Goal: Navigation & Orientation: Understand site structure

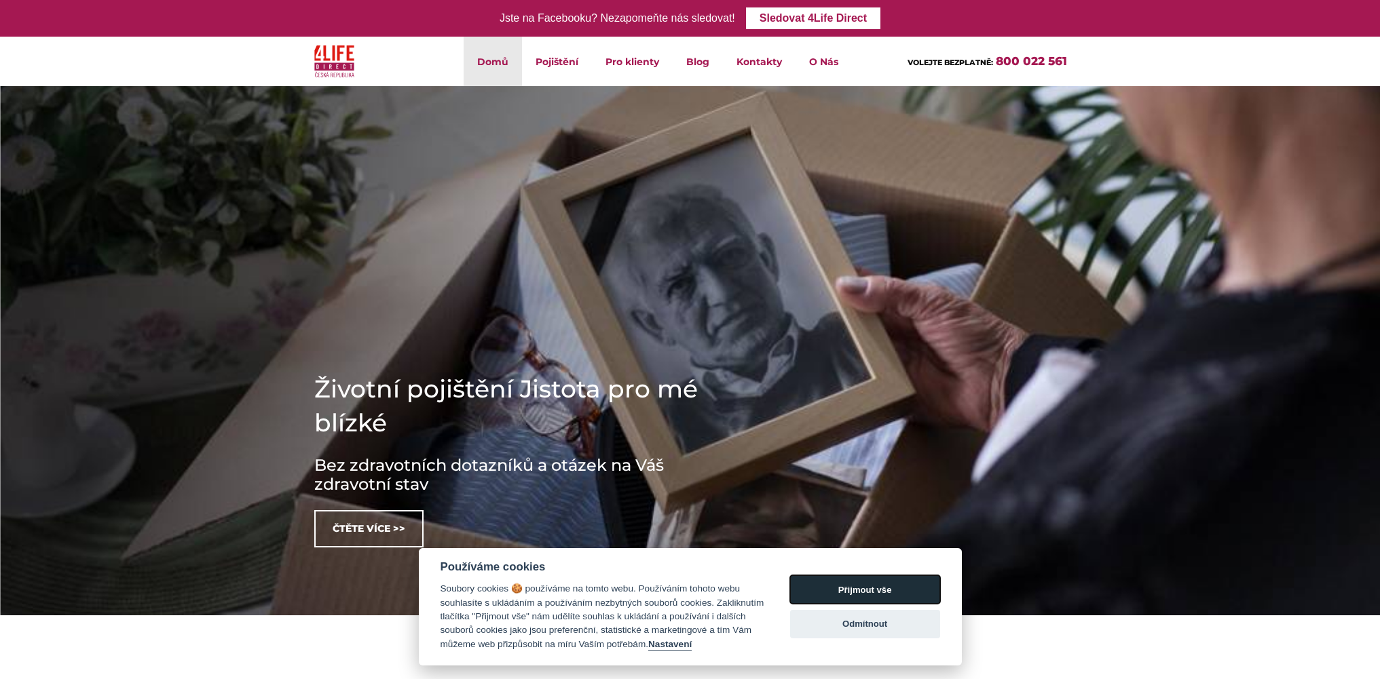
click at [889, 588] on button "Přijmout vše" at bounding box center [865, 589] width 150 height 29
checkbox input "true"
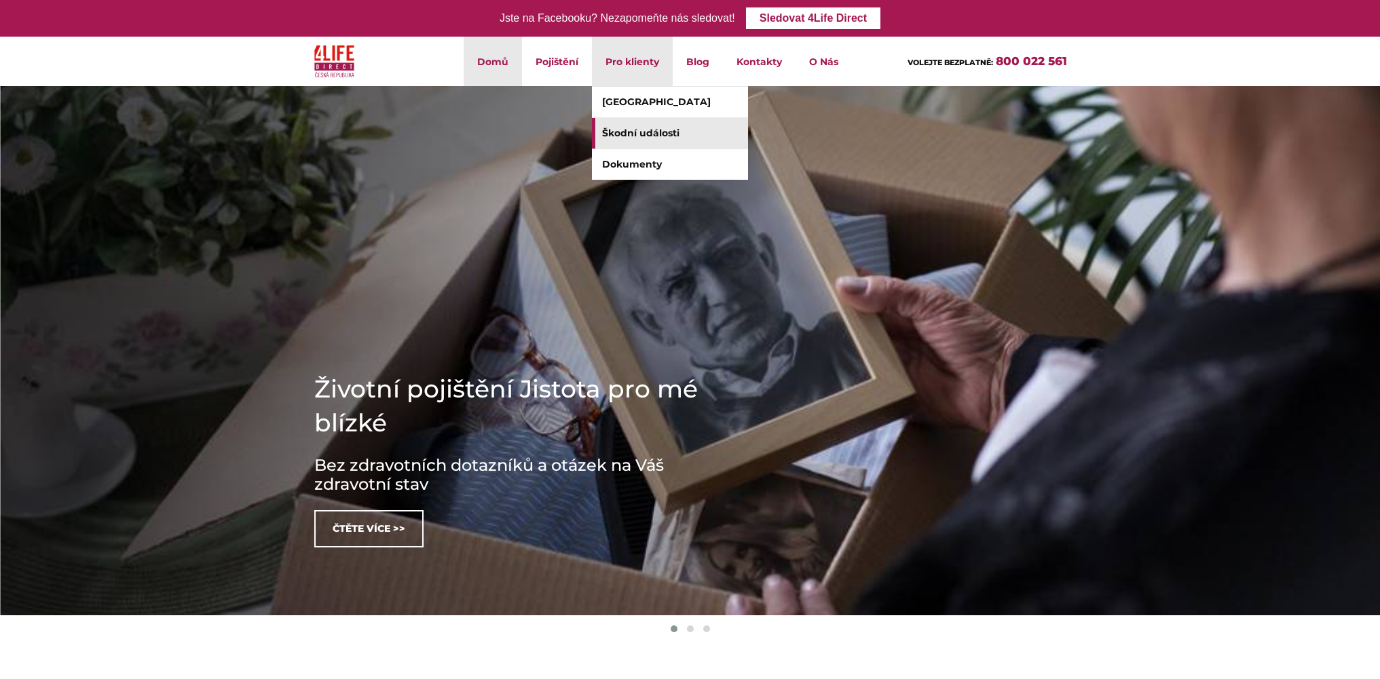
click at [656, 133] on link "Škodní události" at bounding box center [670, 133] width 156 height 31
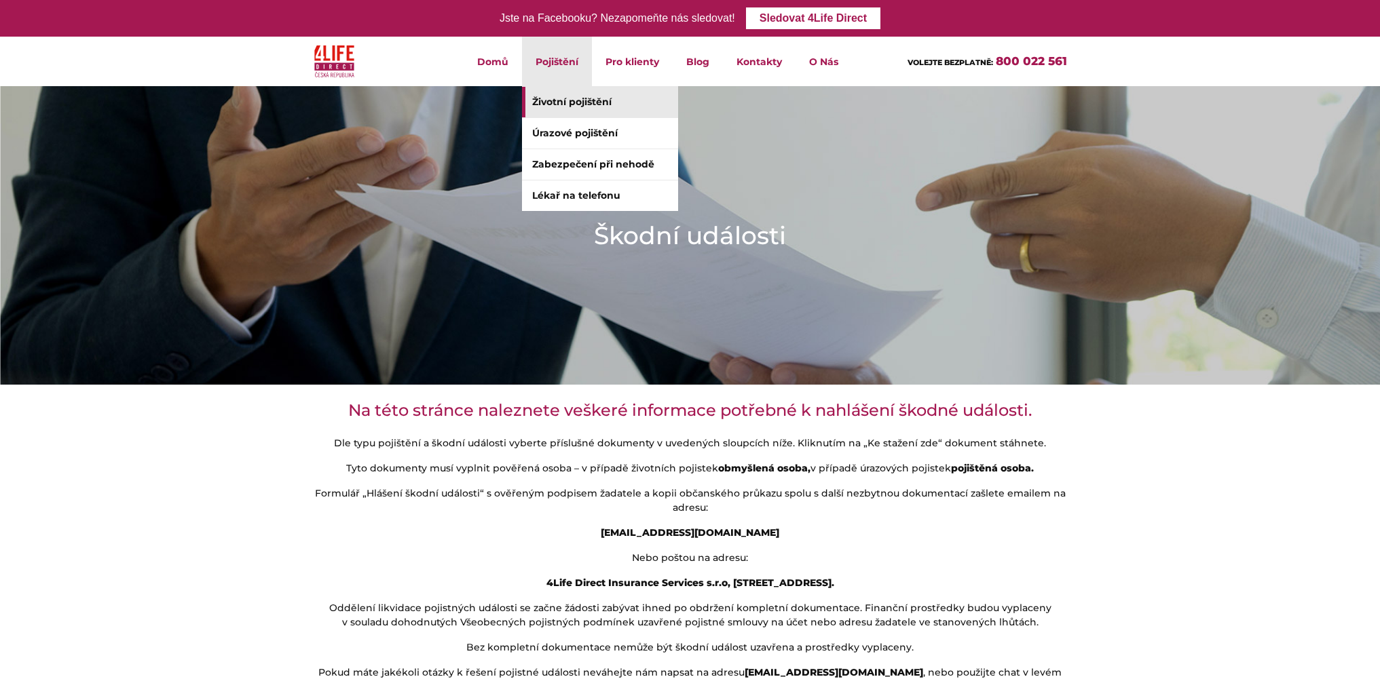
click at [556, 94] on link "Životní pojištění" at bounding box center [600, 102] width 156 height 31
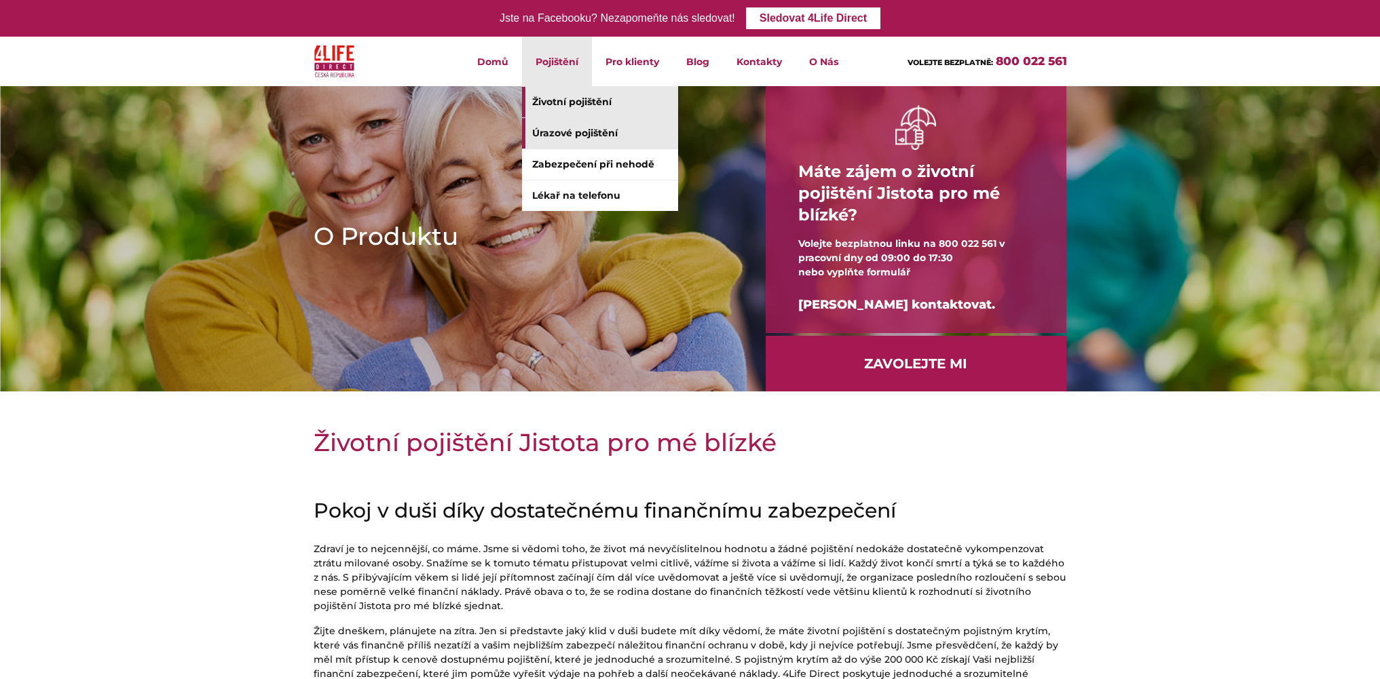
click at [584, 134] on link "Úrazové pojištění" at bounding box center [600, 133] width 156 height 31
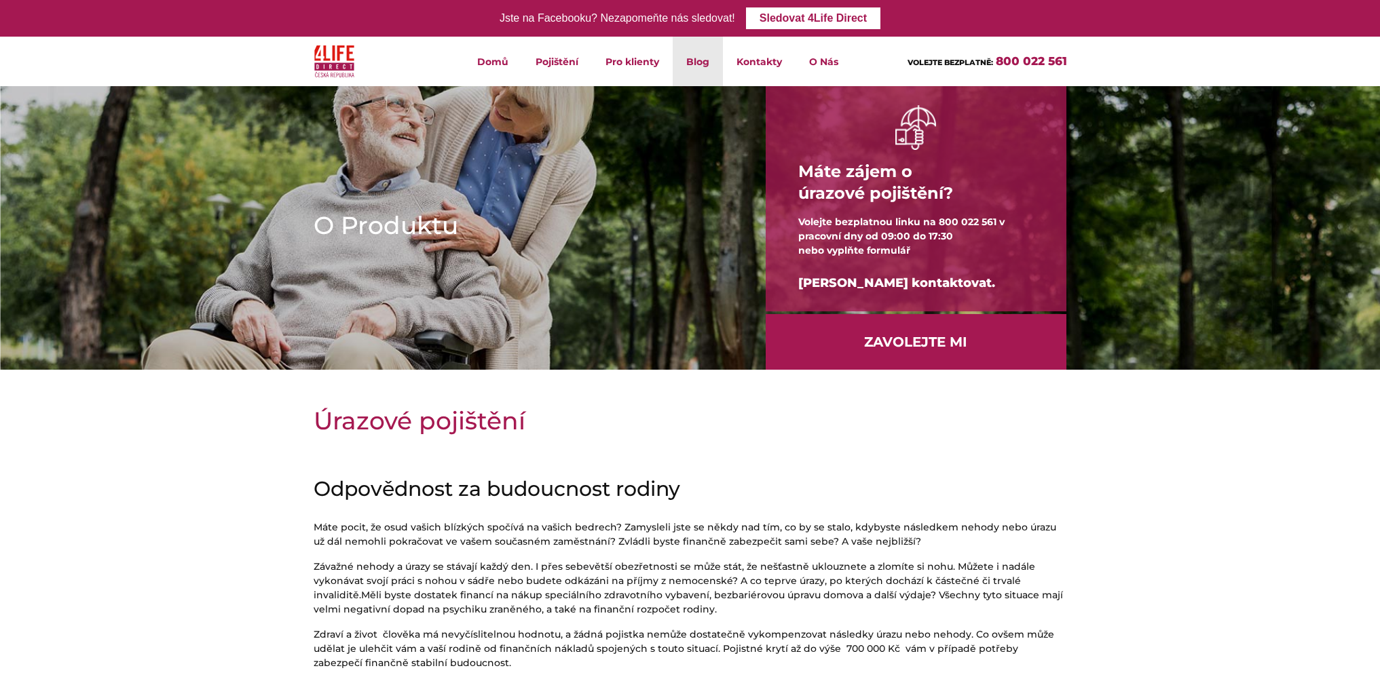
click at [690, 64] on link "Blog" at bounding box center [697, 62] width 50 height 50
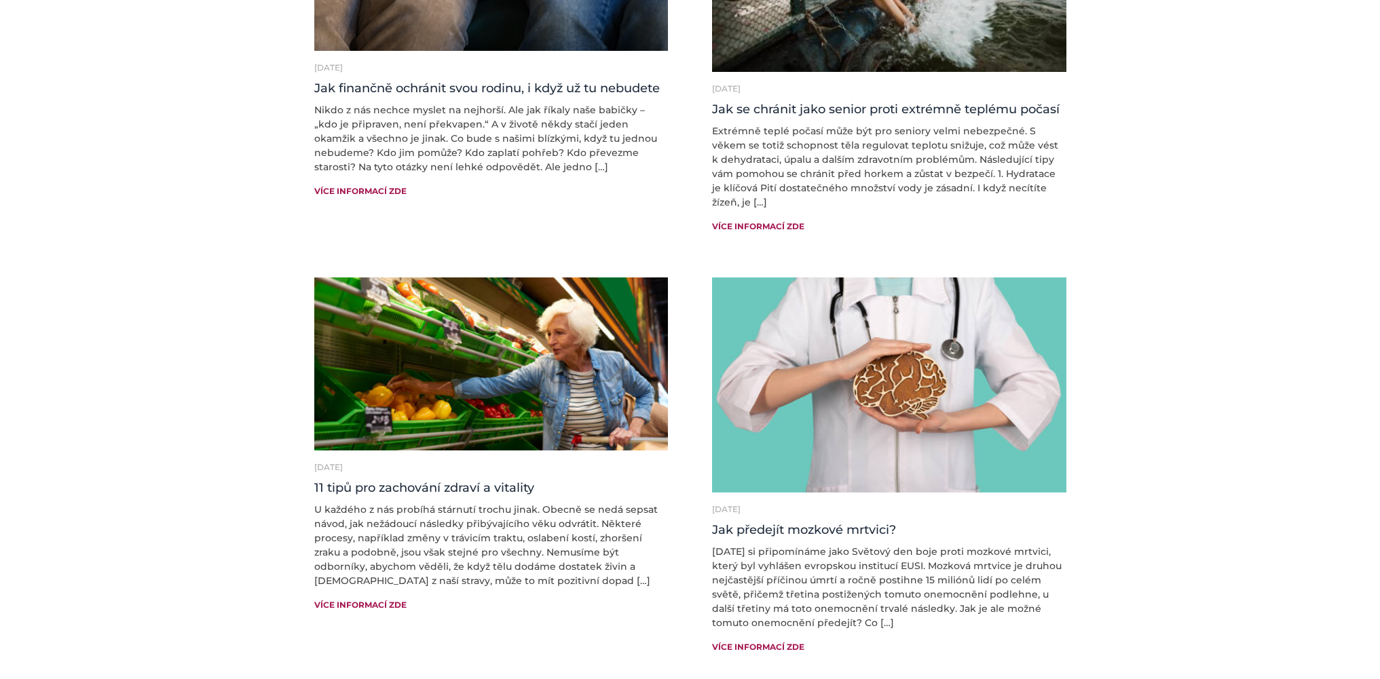
scroll to position [591, 0]
